Goal: Task Accomplishment & Management: Complete application form

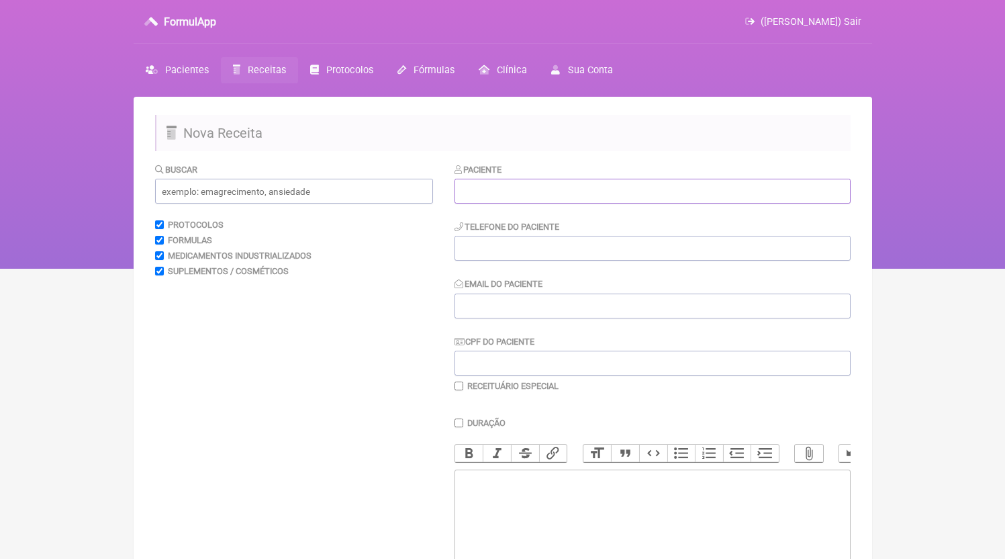
click at [569, 183] on input "text" at bounding box center [653, 191] width 396 height 25
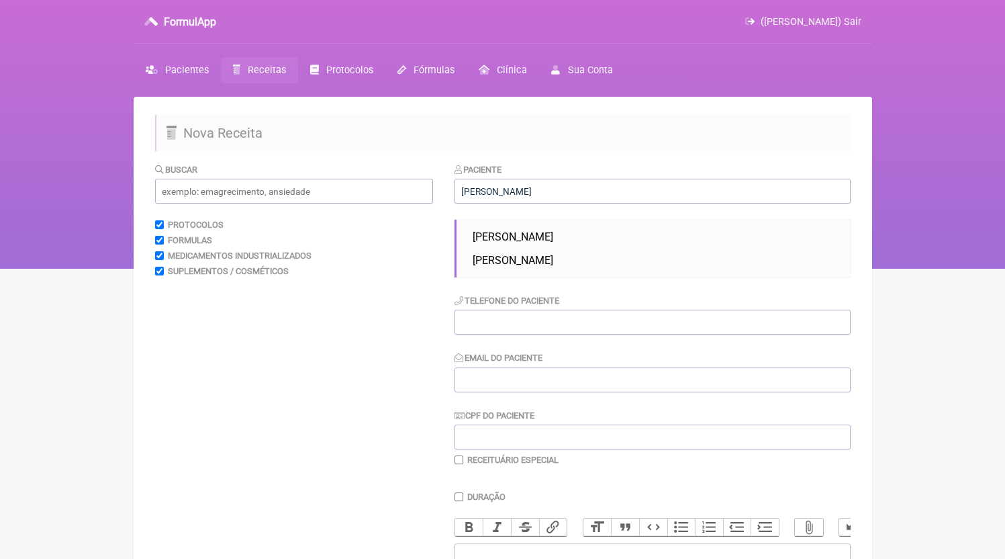
click at [576, 226] on ul "[PERSON_NAME]" at bounding box center [653, 249] width 396 height 58
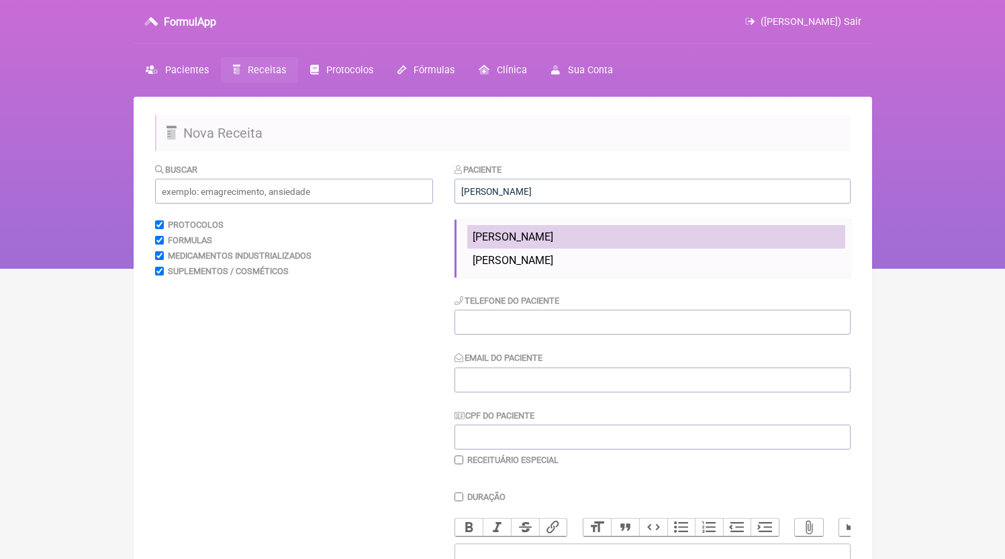
click at [575, 228] on li "[PERSON_NAME]" at bounding box center [656, 236] width 378 height 23
type input "[PERSON_NAME]"
type input "21982243728"
type input "[EMAIL_ADDRESS][DOMAIN_NAME]"
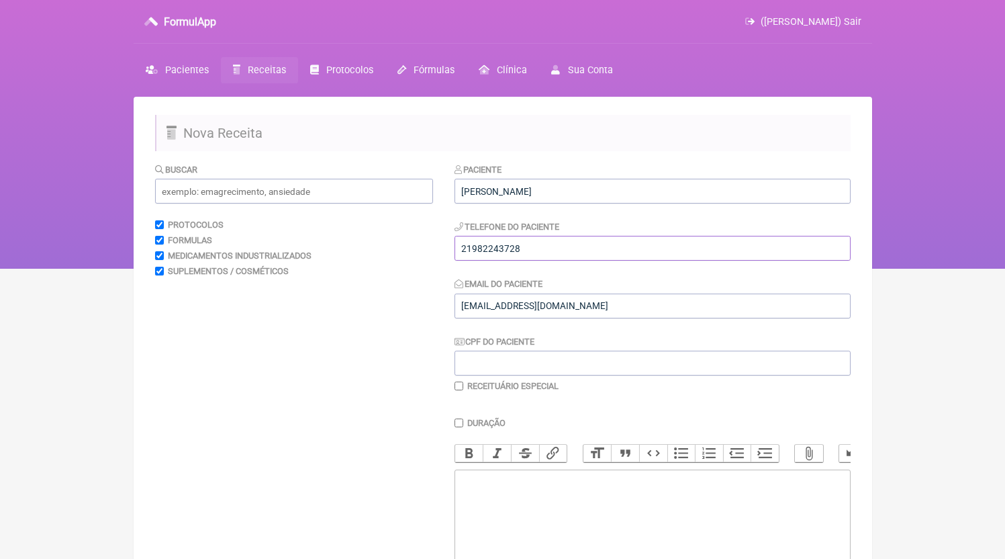
click at [581, 258] on input "21982243728" at bounding box center [653, 248] width 396 height 25
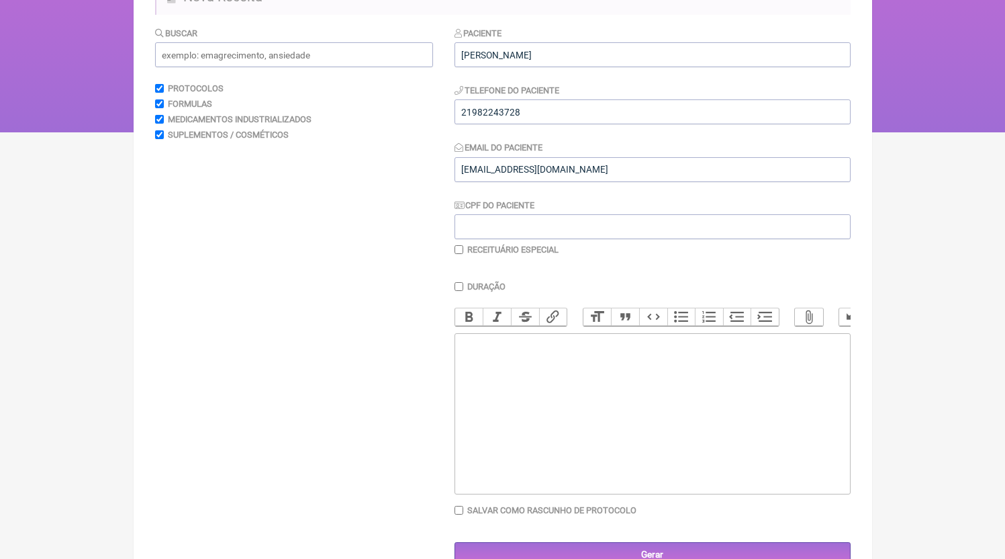
click at [559, 413] on trix-editor at bounding box center [653, 413] width 396 height 161
paste trix-editor "<div>21982243728</div>"
type trix-editor "<div>21982243728<br><br><br></div>"
